Goal: Find specific page/section: Find specific page/section

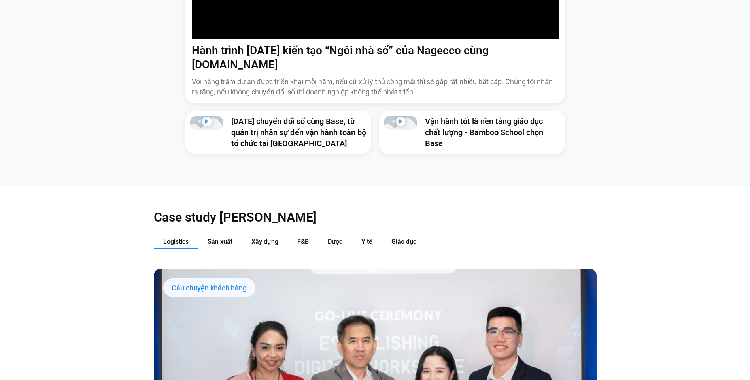
scroll to position [869, 0]
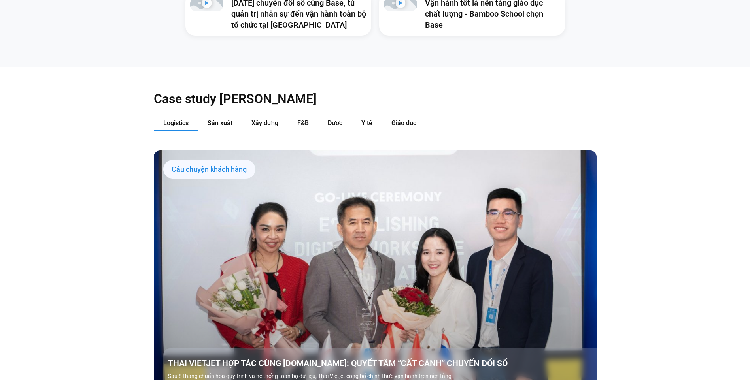
click at [181, 119] on span "Logistics" at bounding box center [175, 123] width 25 height 8
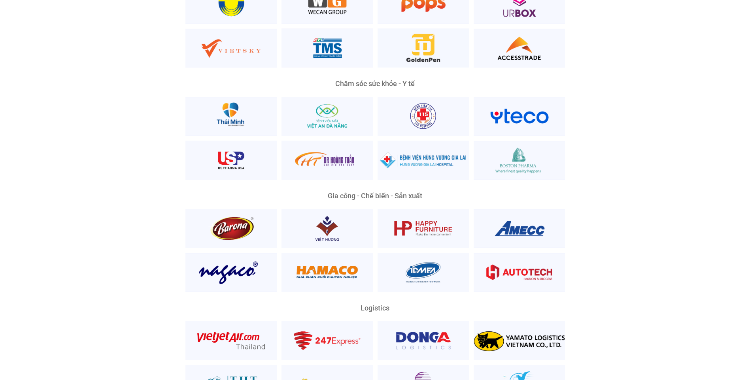
scroll to position [1857, 0]
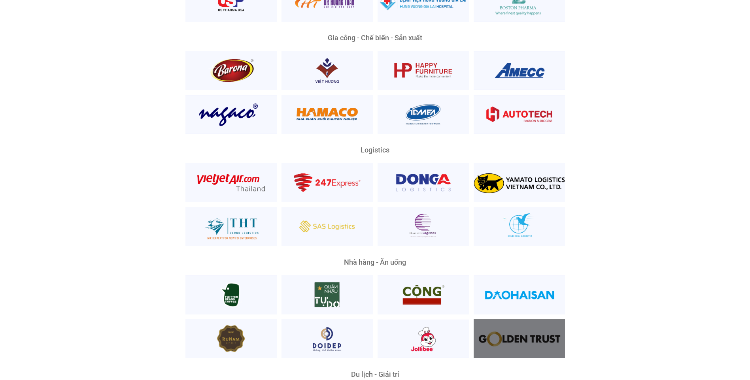
click at [535, 319] on div at bounding box center [518, 338] width 91 height 39
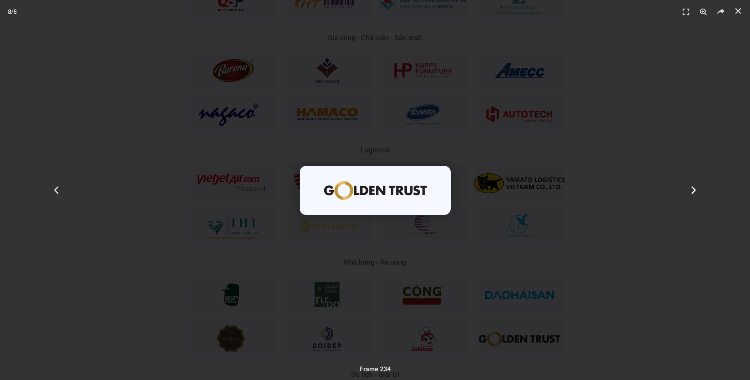
click at [691, 188] on icon "Next slide" at bounding box center [693, 190] width 10 height 10
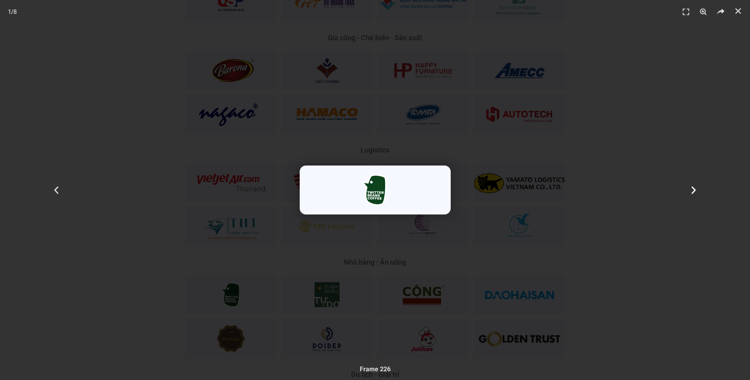
click at [671, 205] on div "Tiếp theo" at bounding box center [693, 190] width 113 height 380
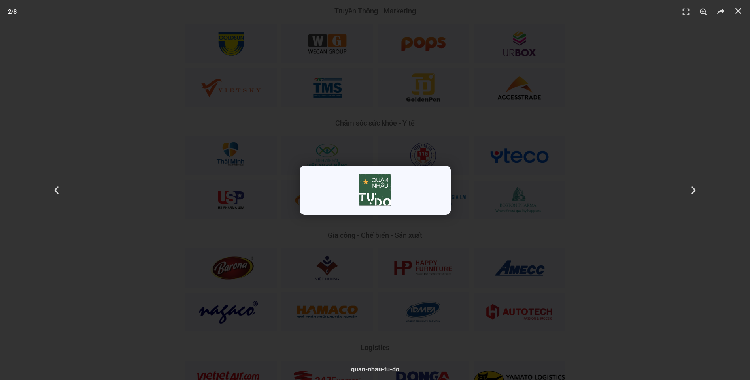
scroll to position [1422, 0]
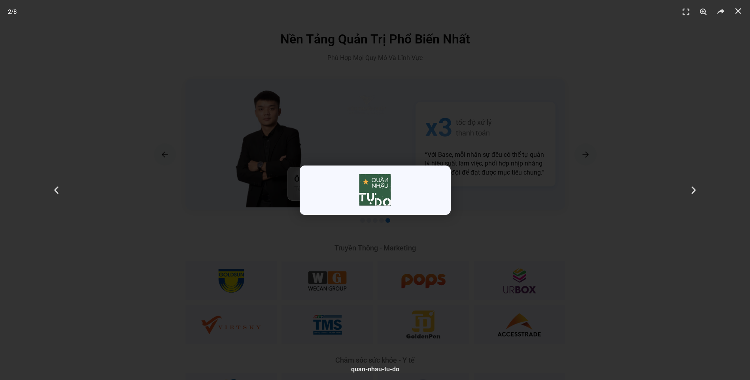
click at [574, 204] on div "2 / 8" at bounding box center [375, 190] width 694 height 325
